Goal: Navigation & Orientation: Find specific page/section

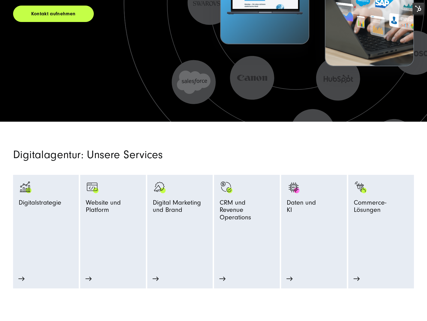
scroll to position [160, 0]
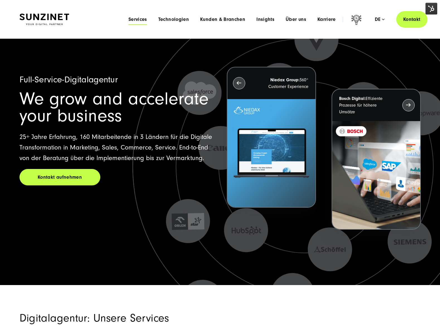
click at [138, 21] on span "Services" at bounding box center [137, 20] width 19 height 6
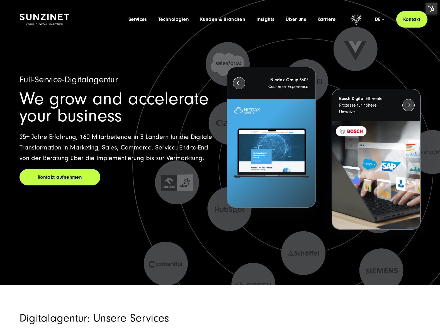
click at [427, 7] on img at bounding box center [431, 9] width 12 height 12
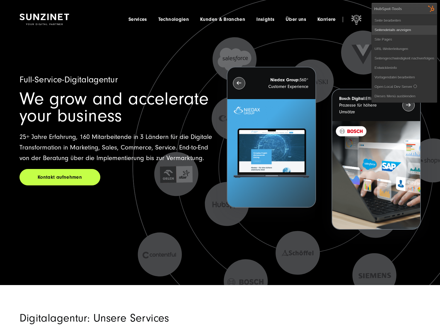
click at [390, 29] on link "Seitendetails anzeigen" at bounding box center [404, 29] width 65 height 9
